Goal: Entertainment & Leisure: Consume media (video, audio)

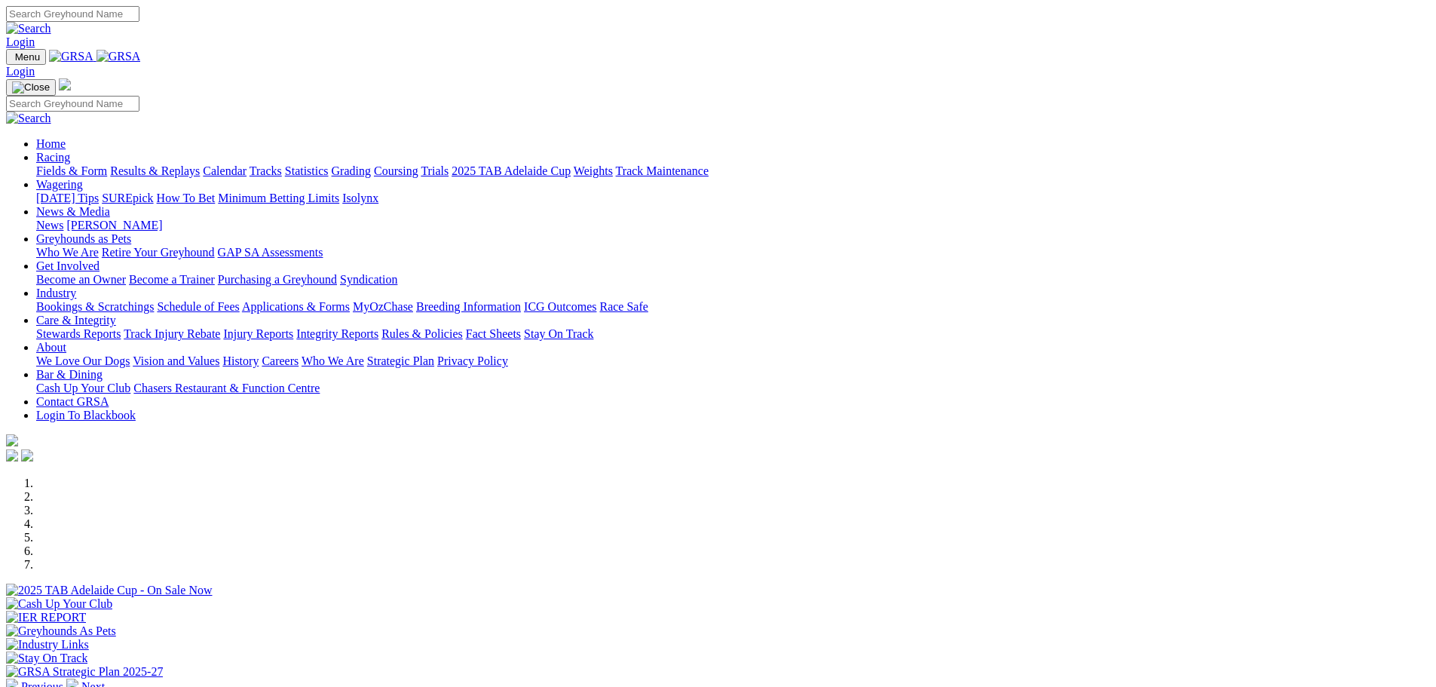
click at [200, 164] on link "Results & Replays" at bounding box center [155, 170] width 90 height 13
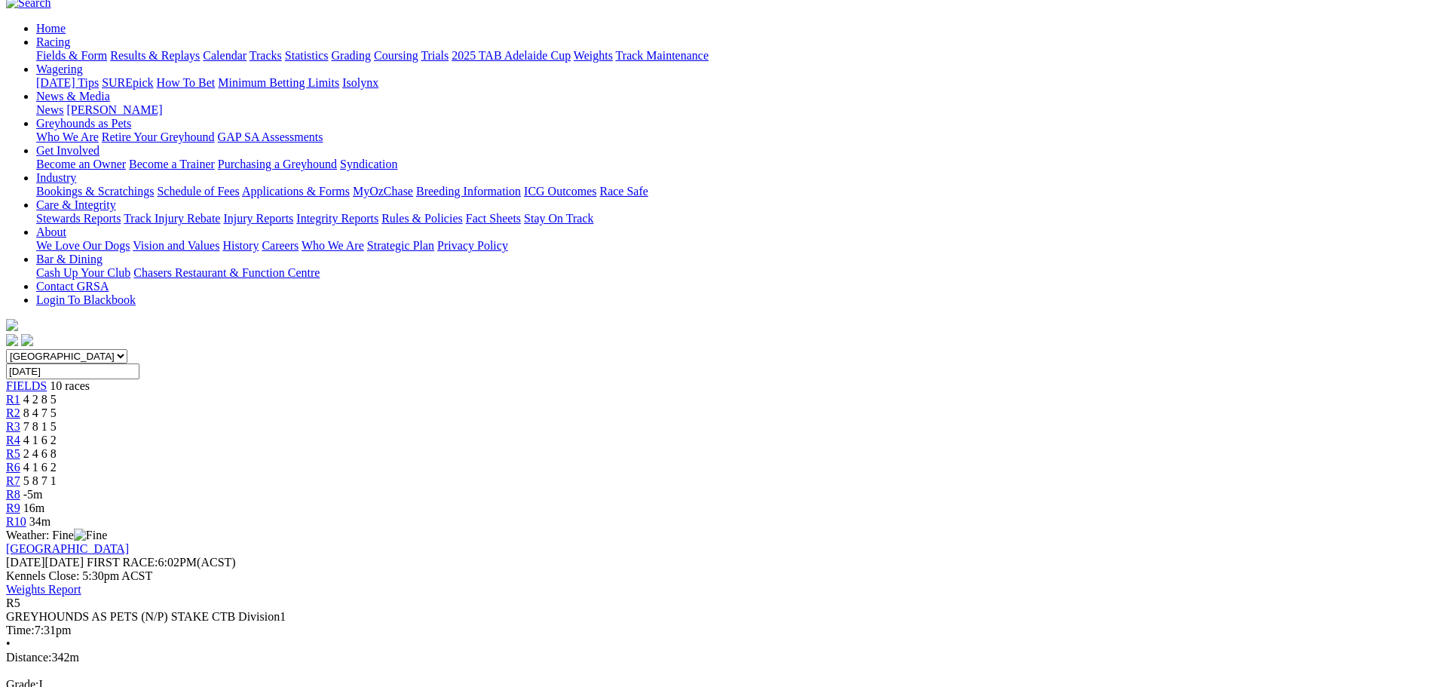
scroll to position [151, 0]
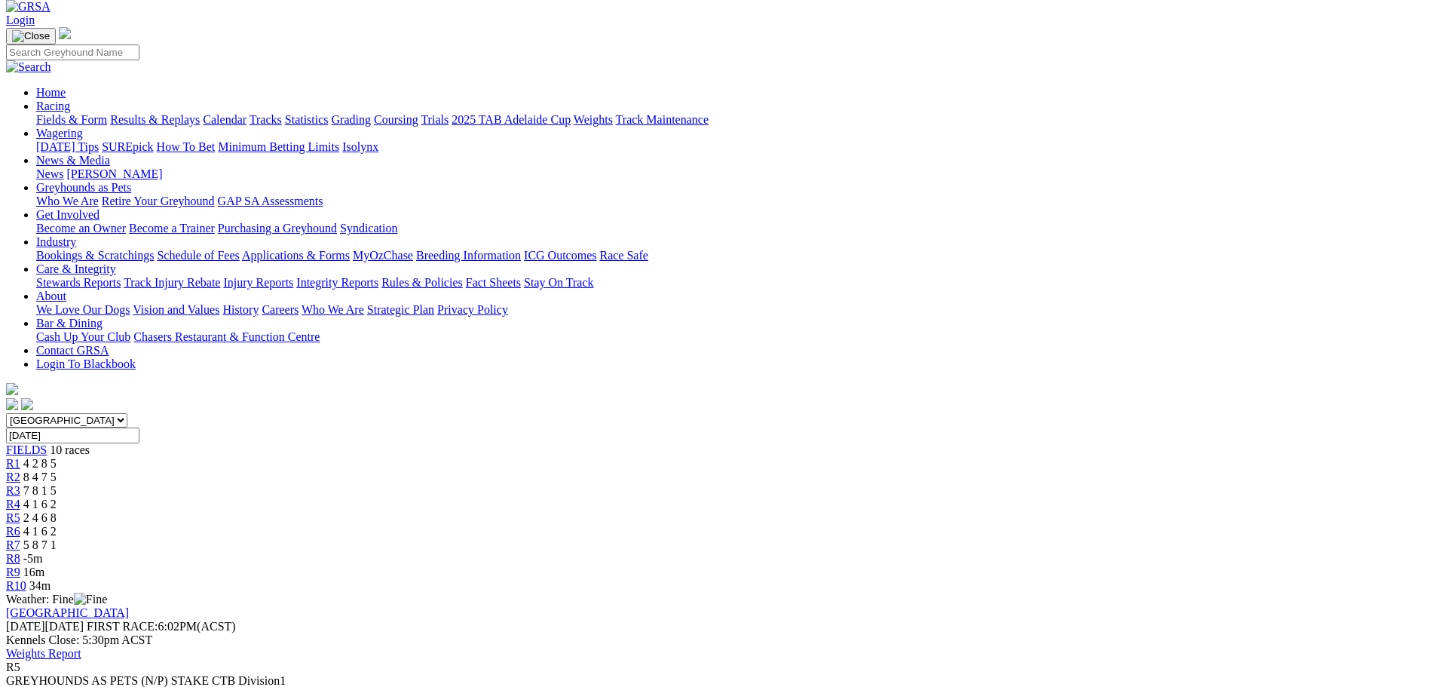
scroll to position [0, 0]
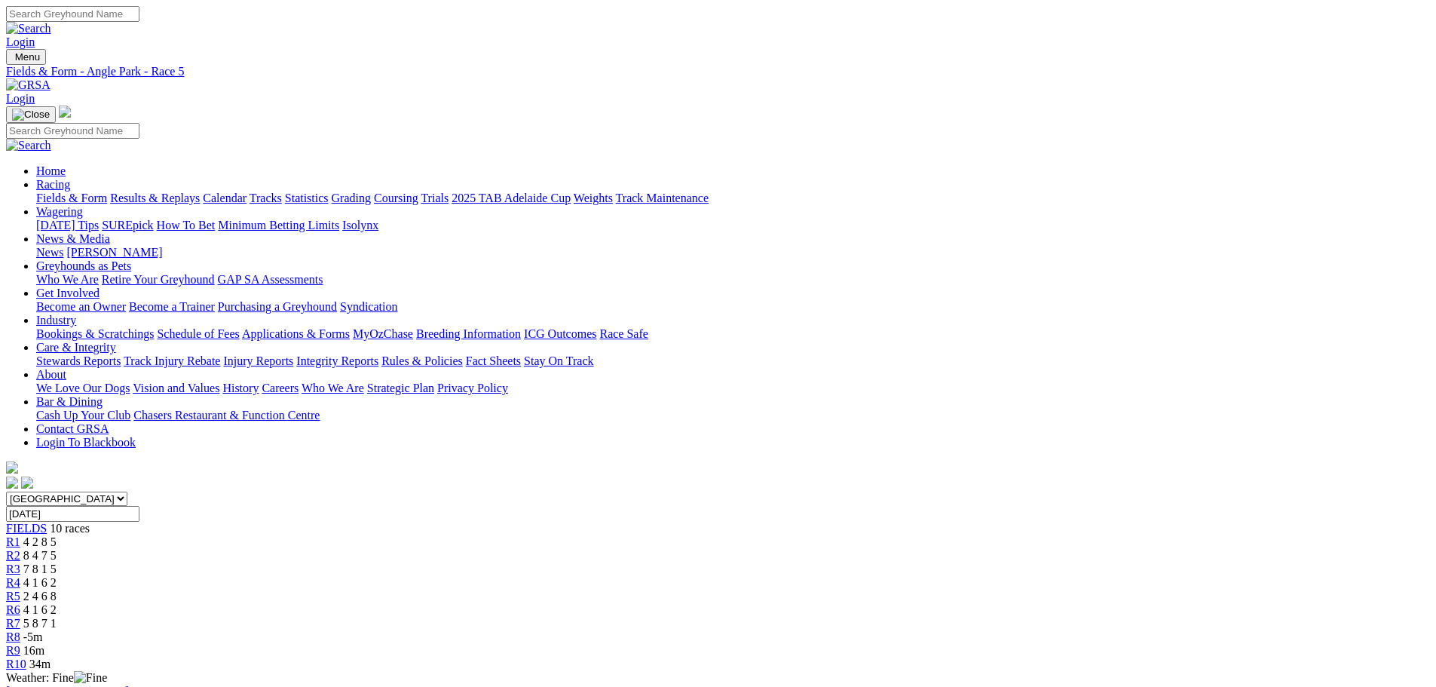
click at [20, 576] on span "R4" at bounding box center [13, 582] width 14 height 13
click at [20, 630] on span "R8" at bounding box center [13, 636] width 14 height 13
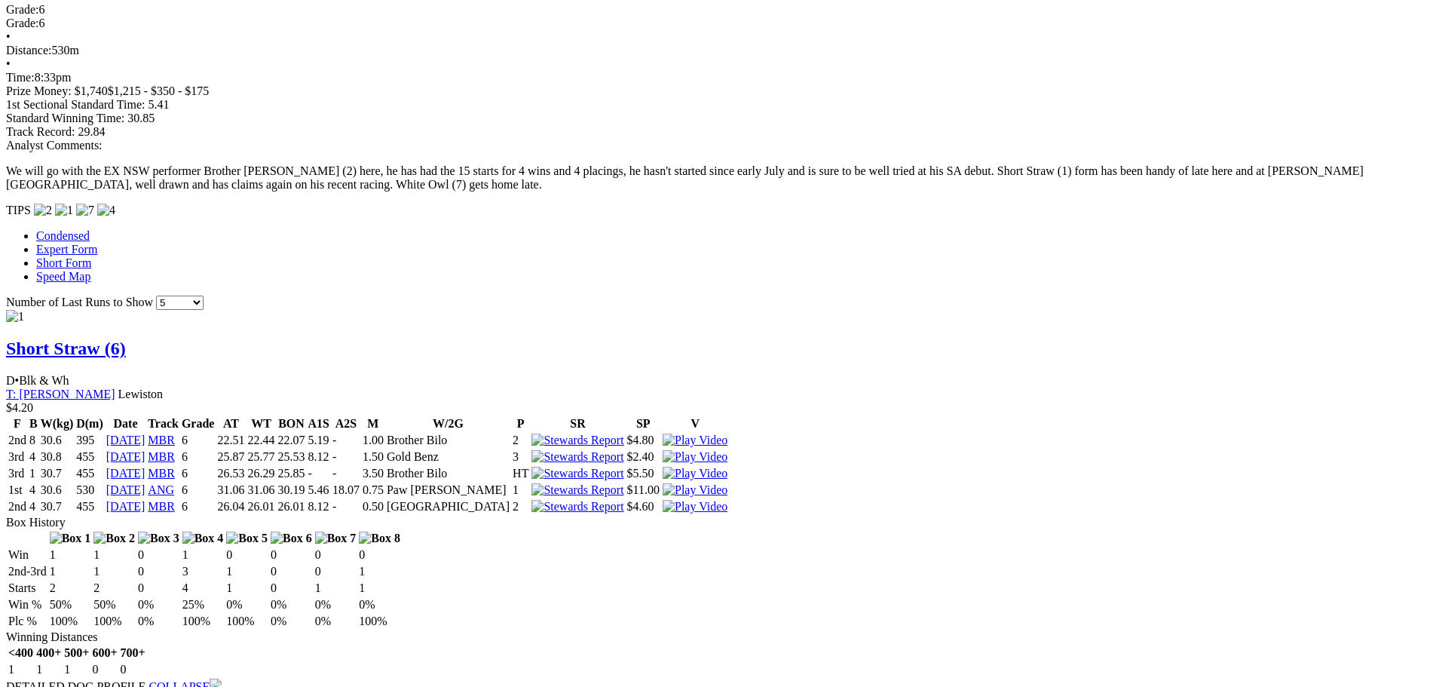
scroll to position [1055, 0]
